Goal: Information Seeking & Learning: Learn about a topic

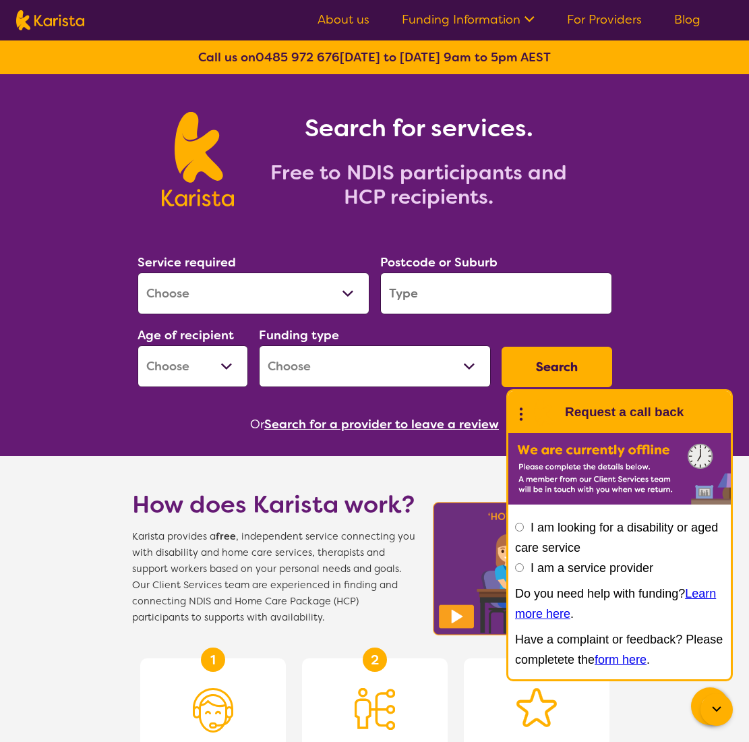
select select "Employment Support"
click at [456, 291] on input "search" at bounding box center [496, 293] width 232 height 42
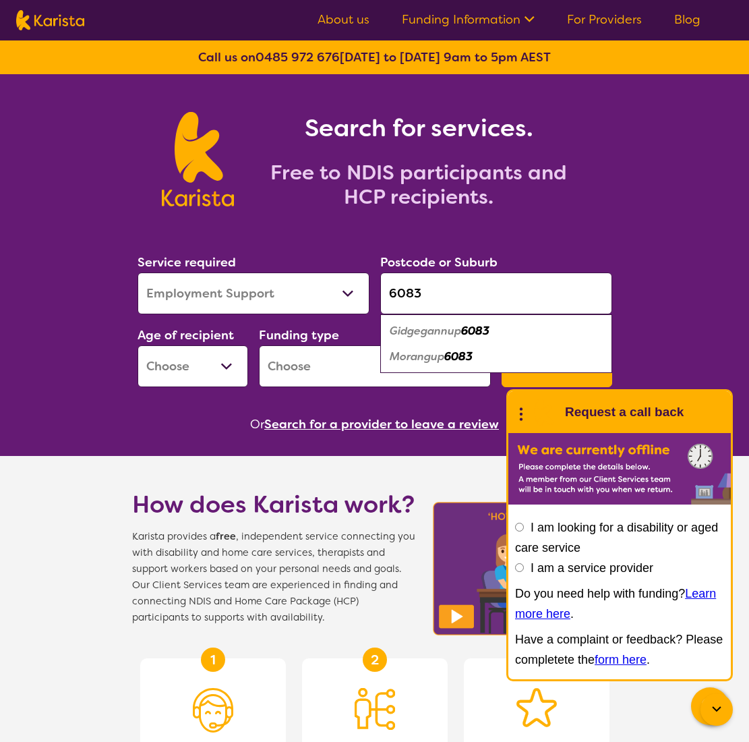
type input "6083"
click at [423, 328] on em "Gidgegannup" at bounding box center [425, 331] width 71 height 14
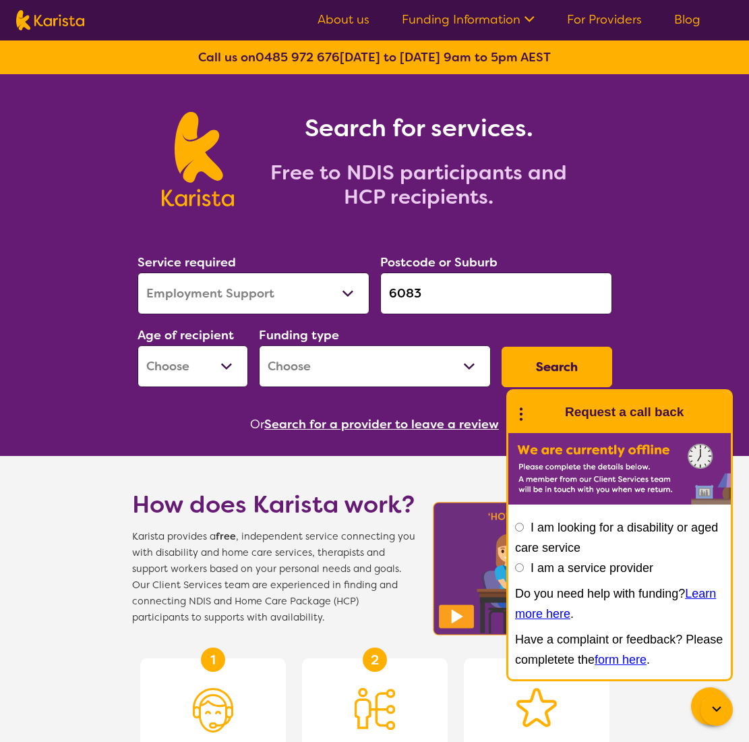
select select "AD"
select select "NDIS"
click at [550, 370] on button "Search" at bounding box center [557, 367] width 111 height 40
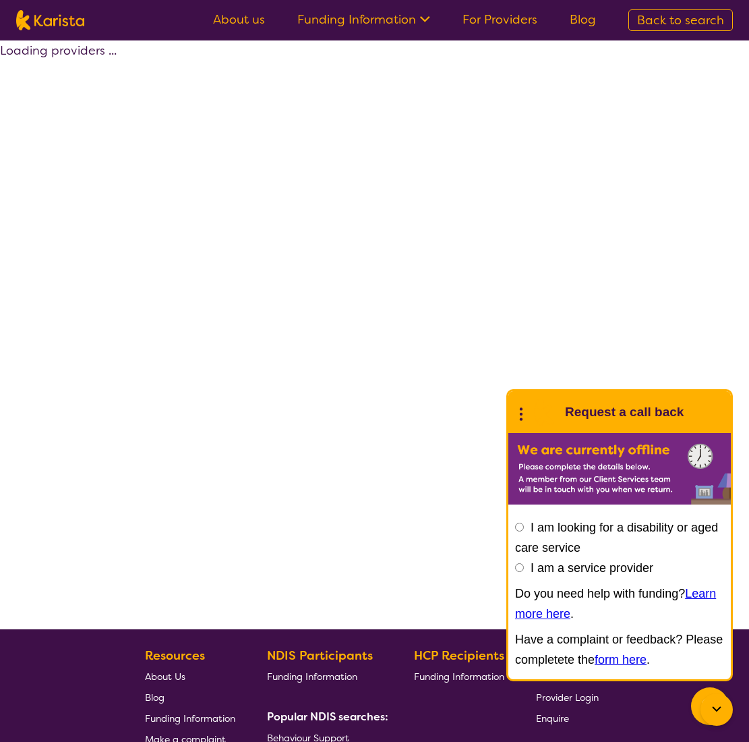
select select "by_score"
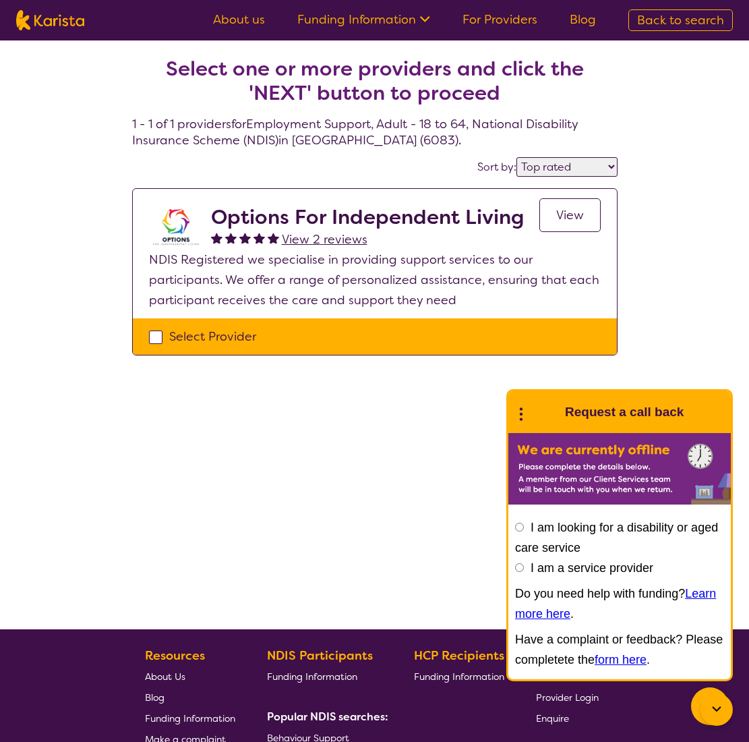
click at [305, 239] on span "View 2 reviews" at bounding box center [325, 239] width 86 height 16
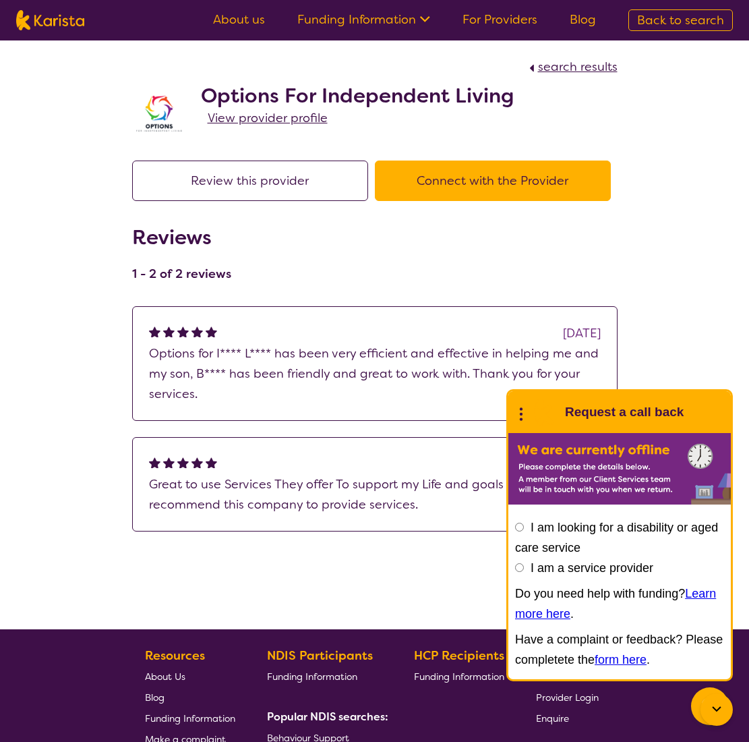
click at [258, 24] on link "About us" at bounding box center [239, 19] width 52 height 16
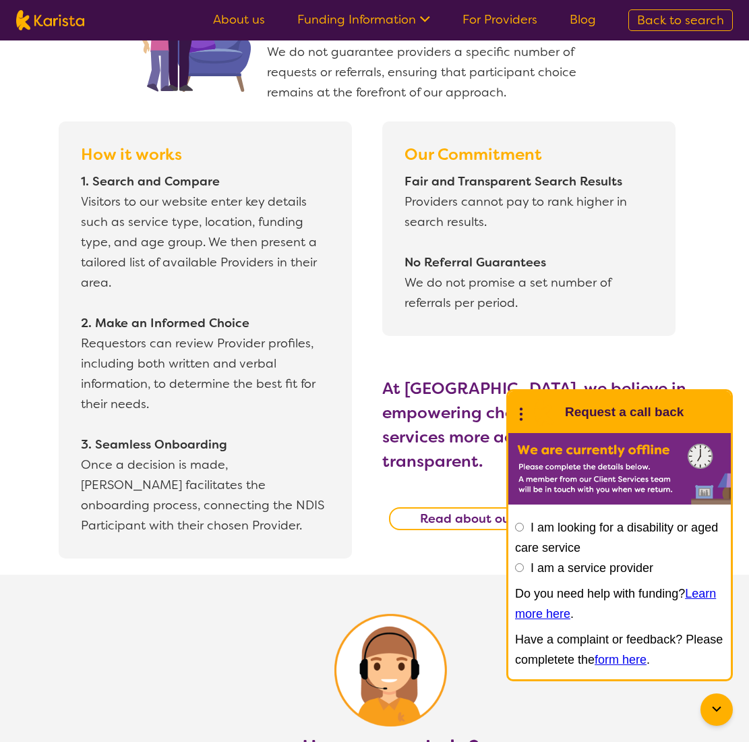
scroll to position [1118, 0]
